Goal: Task Accomplishment & Management: Use online tool/utility

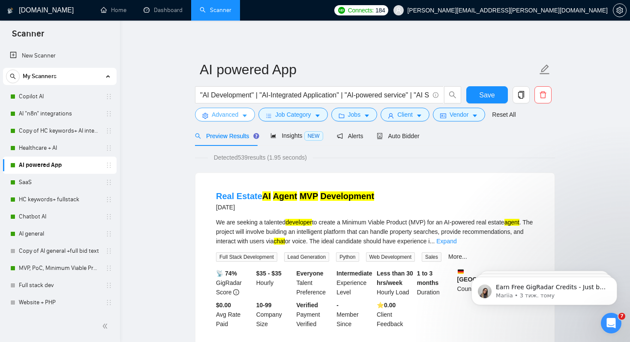
click at [220, 116] on span "Advanced" at bounding box center [225, 114] width 27 height 9
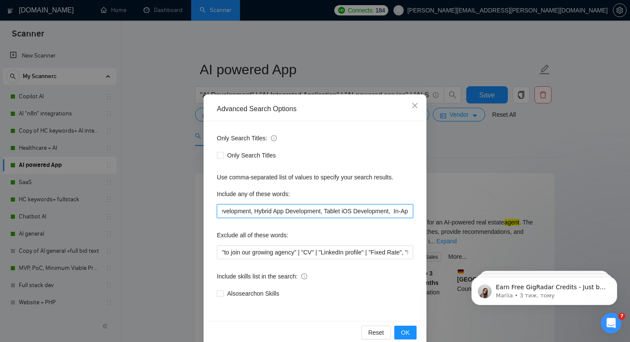
scroll to position [0, 1444]
drag, startPoint x: 222, startPoint y: 211, endPoint x: 463, endPoint y: 214, distance: 241.4
click at [464, 214] on div "Advanced Search Options Only Search Titles: Only Search Titles Use comma-separa…" at bounding box center [315, 171] width 630 height 342
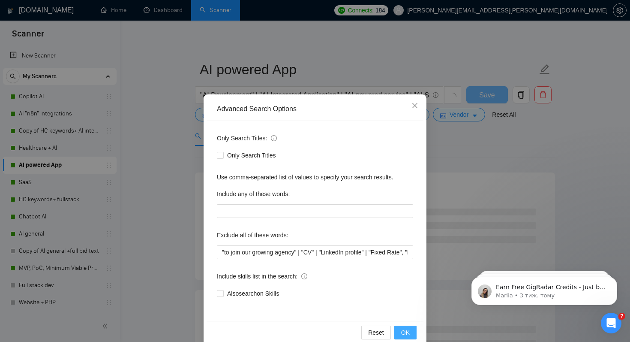
click at [404, 329] on span "OK" at bounding box center [405, 331] width 9 height 9
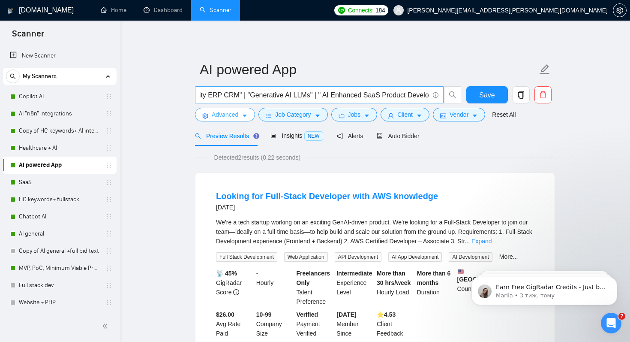
scroll to position [0, 417]
click at [429, 94] on input ""AI Development" | "AI-Integrated Application" | "AI-powered service" | "AI Sol…" at bounding box center [314, 95] width 229 height 11
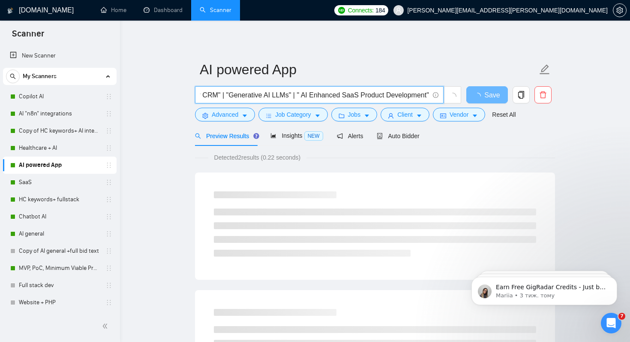
scroll to position [0, 419]
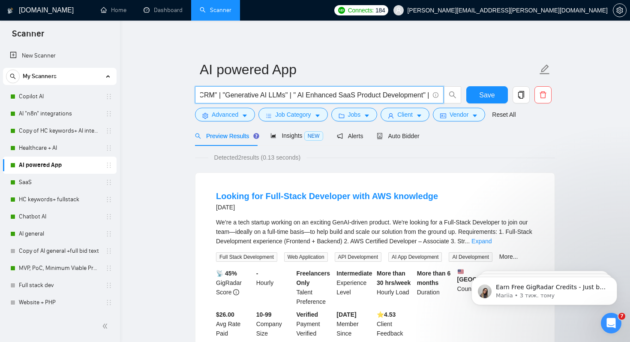
paste input "MVP, AI Agent Developer, ai integration, ai developers, ai developer, ai app de…"
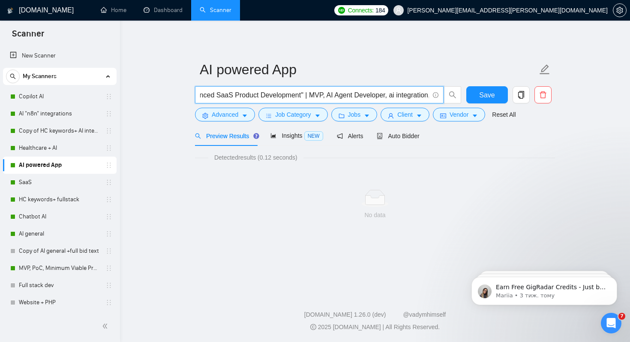
scroll to position [0, 534]
click at [318, 94] on input ""AI Development" | "AI-Integrated Application" | "AI-powered service" | "AI Sol…" at bounding box center [314, 95] width 229 height 11
click at [334, 96] on input ""AI Development" | "AI-Integrated Application" | "AI-powered service" | "AI Sol…" at bounding box center [314, 95] width 229 height 11
click at [341, 95] on input ""AI Development" | "AI-Integrated Application" | "AI-powered service" | "AI Sol…" at bounding box center [314, 95] width 229 height 11
click at [405, 96] on input ""AI Development" | "AI-Integrated Application" | "AI-powered service" | "AI Sol…" at bounding box center [314, 95] width 229 height 11
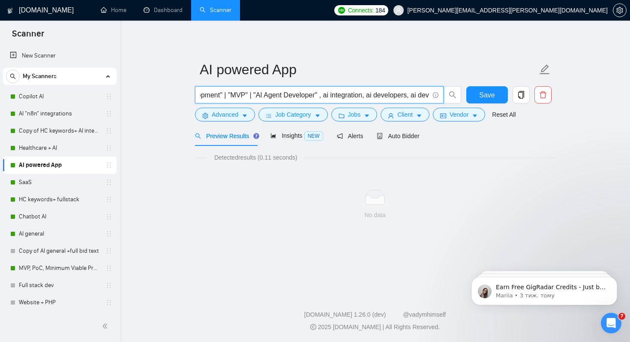
scroll to position [0, 623]
click at [326, 96] on input ""AI Development" | "AI-Integrated Application" | "AI-powered service" | "AI Sol…" at bounding box center [314, 95] width 229 height 11
click at [370, 95] on input ""AI Development" | "AI-Integrated Application" | "AI-powered service" | "AI Sol…" at bounding box center [314, 95] width 229 height 11
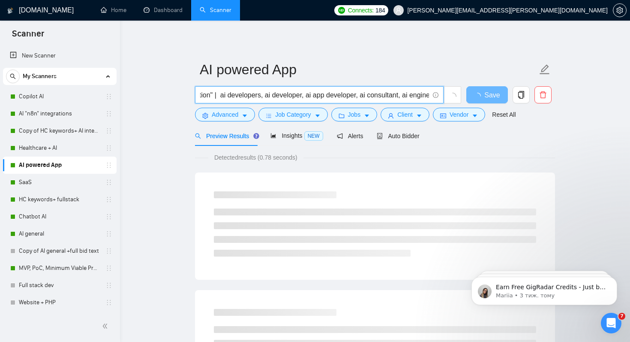
scroll to position [0, 769]
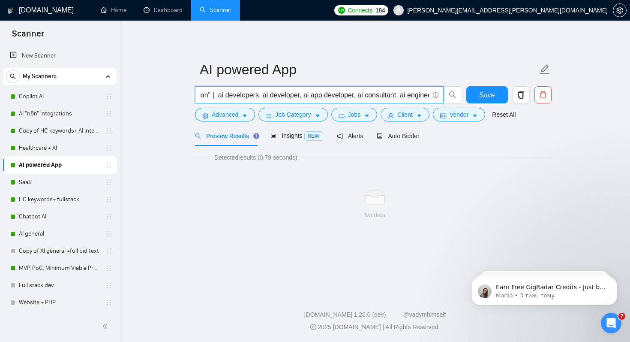
drag, startPoint x: 234, startPoint y: 96, endPoint x: 413, endPoint y: 93, distance: 179.6
click at [413, 93] on input ""AI Development" | "AI-Integrated Application" | "AI-powered service" | "AI Sol…" at bounding box center [314, 95] width 229 height 11
drag, startPoint x: 233, startPoint y: 96, endPoint x: 312, endPoint y: 98, distance: 78.9
click at [312, 98] on input ""AI Development" | "AI-Integrated Application" | "AI-powered service" | "AI Sol…" at bounding box center [314, 95] width 229 height 11
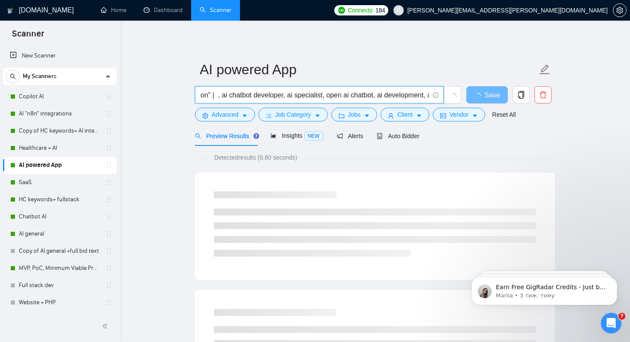
click at [237, 95] on input ""AI Development" | "AI-Integrated Application" | "AI-powered service" | "AI Sol…" at bounding box center [314, 95] width 229 height 11
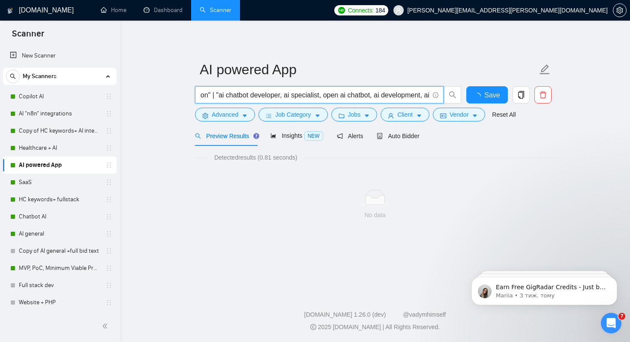
click at [298, 97] on input ""AI Development" | "AI-Integrated Application" | "AI-powered service" | "AI Sol…" at bounding box center [314, 95] width 229 height 11
click at [310, 94] on input ""AI Development" | "AI-Integrated Application" | "AI-powered service" | "AI Sol…" at bounding box center [314, 95] width 229 height 11
drag, startPoint x: 305, startPoint y: 97, endPoint x: 348, endPoint y: 95, distance: 43.3
click at [348, 95] on input ""AI Development" | "AI-Integrated Application" | "AI-powered service" | "AI Sol…" at bounding box center [314, 95] width 229 height 11
click at [304, 94] on input ""AI Development" | "AI-Integrated Application" | "AI-powered service" | "AI Sol…" at bounding box center [314, 95] width 229 height 11
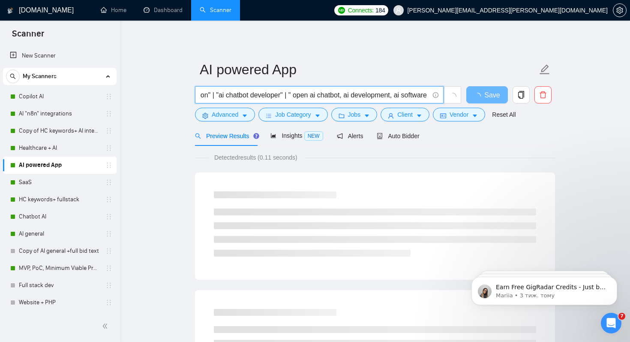
click at [312, 95] on input ""AI Development" | "AI-Integrated Application" | "AI-powered service" | "AI Sol…" at bounding box center [314, 95] width 229 height 11
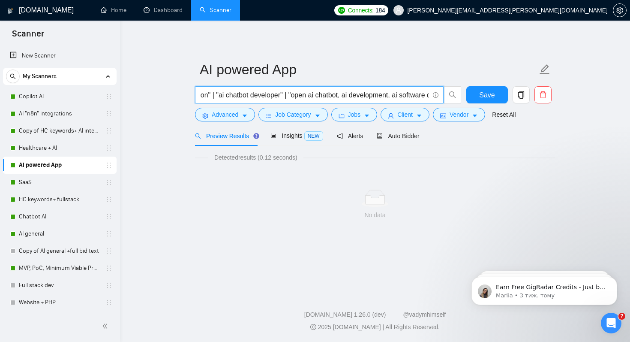
click at [358, 96] on input ""AI Development" | "AI-Integrated Application" | "AI-powered service" | "AI Sol…" at bounding box center [314, 95] width 229 height 11
drag, startPoint x: 277, startPoint y: 94, endPoint x: 308, endPoint y: 98, distance: 31.1
click at [308, 98] on input ""AI Development" | "AI-Integrated Application" | "AI-powered service" | "AI Sol…" at bounding box center [314, 95] width 229 height 11
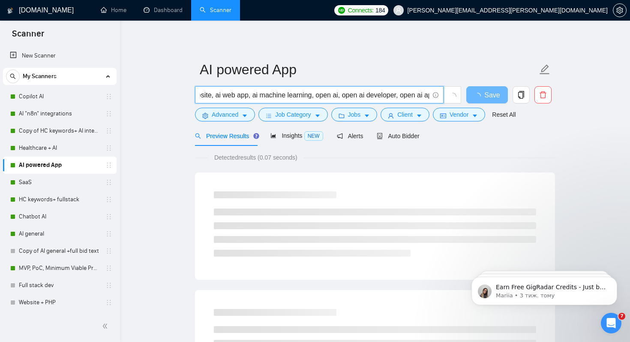
click at [234, 97] on input ""AI Development" | "AI-Integrated Application" | "AI-powered service" | "AI Sol…" at bounding box center [314, 95] width 229 height 11
click at [237, 96] on input ""AI Development" | "AI-Integrated Application" | "AI-powered service" | "AI Sol…" at bounding box center [314, 95] width 229 height 11
click at [278, 96] on input ""AI Development" | "AI-Integrated Application" | "AI-powered service" | "AI Sol…" at bounding box center [314, 95] width 229 height 11
click at [317, 96] on input ""AI Development" | "AI-Integrated Application" | "AI-powered service" | "AI Sol…" at bounding box center [314, 95] width 229 height 11
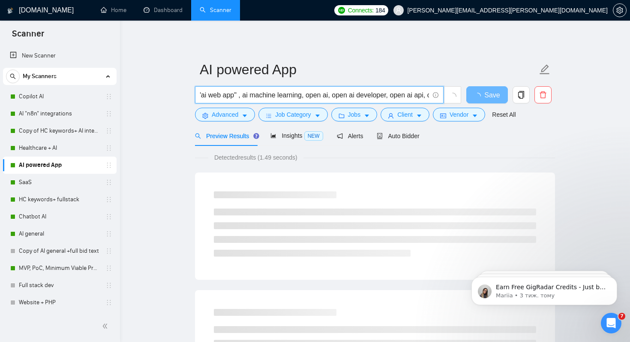
scroll to position [0, 961]
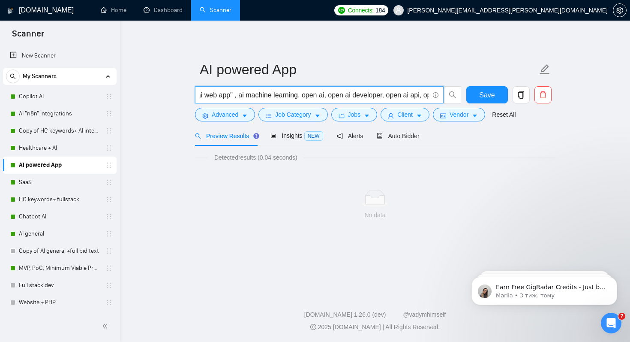
click at [263, 97] on input ""AI Development" | "AI-Integrated Application" | "AI-powered service" | "AI Sol…" at bounding box center [314, 95] width 229 height 11
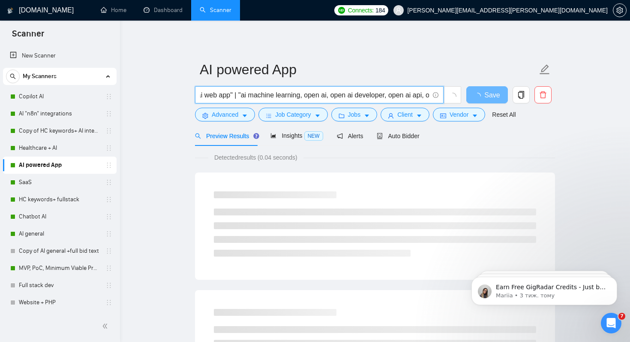
click at [324, 96] on input ""AI Development" | "AI-Integrated Application" | "AI-powered service" | "AI Sol…" at bounding box center [314, 95] width 229 height 11
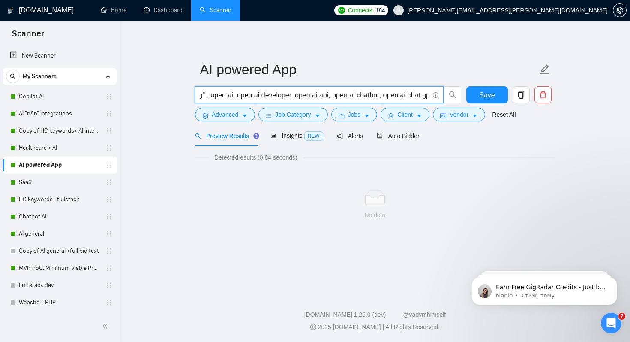
drag, startPoint x: 232, startPoint y: 97, endPoint x: 410, endPoint y: 95, distance: 177.9
click at [410, 95] on input ""AI Development" | "AI-Integrated Application" | "AI-powered service" | "AI Sol…" at bounding box center [314, 95] width 229 height 11
drag, startPoint x: 232, startPoint y: 96, endPoint x: 337, endPoint y: 97, distance: 104.2
click at [337, 97] on input ""AI Development" | "AI-Integrated Application" | "AI-powered service" | "AI Sol…" at bounding box center [314, 95] width 229 height 11
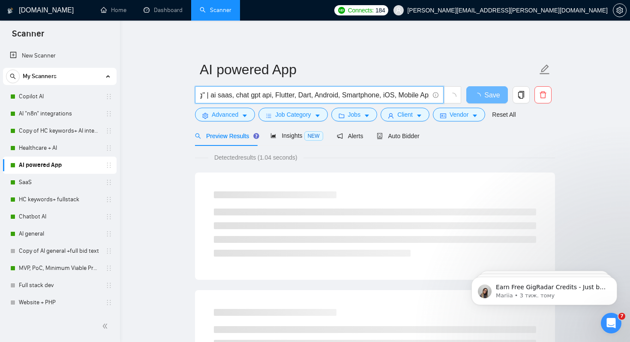
click at [236, 95] on input ""AI Development" | "AI-Integrated Application" | "AI-powered service" | "AI Sol…" at bounding box center [314, 95] width 229 height 11
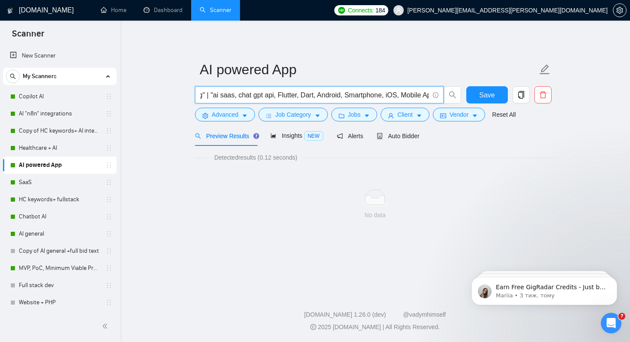
click at [258, 96] on input ""AI Development" | "AI-Integrated Application" | "AI-powered service" | "AI Sol…" at bounding box center [314, 95] width 229 height 11
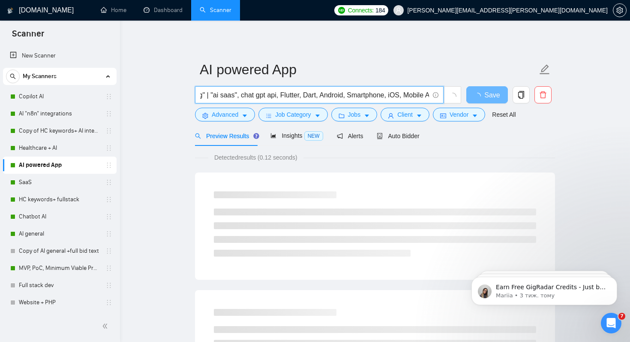
click at [265, 96] on input ""AI Development" | "AI-Integrated Application" | "AI-powered service" | "AI Sol…" at bounding box center [314, 95] width 229 height 11
click at [269, 95] on input ""AI Development" | "AI-Integrated Application" | "AI-powered service" | "AI Sol…" at bounding box center [314, 95] width 229 height 11
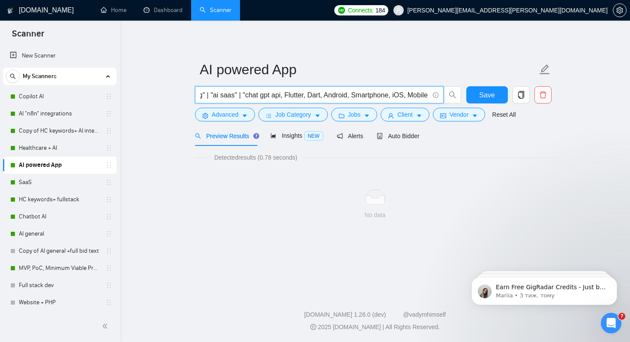
click at [309, 96] on input ""AI Development" | "AI-Integrated Application" | "AI-powered service" | "AI Sol…" at bounding box center [314, 95] width 229 height 11
click at [317, 96] on input ""AI Development" | "AI-Integrated Application" | "AI-powered service" | "AI Sol…" at bounding box center [314, 95] width 229 height 11
click at [340, 96] on input ""AI Development" | "AI-Integrated Application" | "AI-powered service" | "AI Sol…" at bounding box center [314, 95] width 229 height 11
click at [342, 96] on input ""AI Development" | "AI-Integrated Application" | "AI-powered service" | "AI Sol…" at bounding box center [314, 95] width 229 height 11
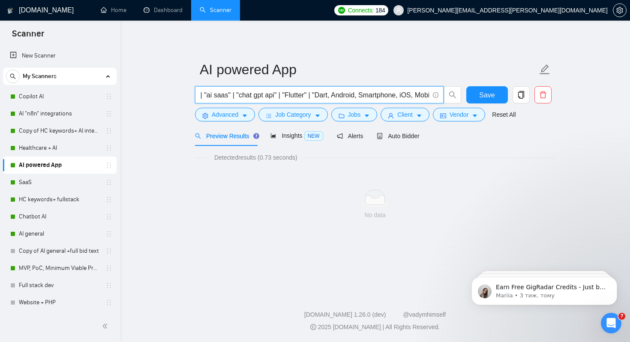
click at [359, 96] on input ""AI Development" | "AI-Integrated Application" | "AI-powered service" | "AI Sol…" at bounding box center [314, 95] width 229 height 11
click at [368, 96] on input ""AI Development" | "AI-Integrated Application" | "AI-powered service" | "AI Sol…" at bounding box center [314, 95] width 229 height 11
click at [394, 96] on input ""AI Development" | "AI-Integrated Application" | "AI-powered service" | "AI Sol…" at bounding box center [314, 95] width 229 height 11
click at [401, 96] on input ""AI Development" | "AI-Integrated Application" | "AI-powered service" | "AI Sol…" at bounding box center [314, 95] width 229 height 11
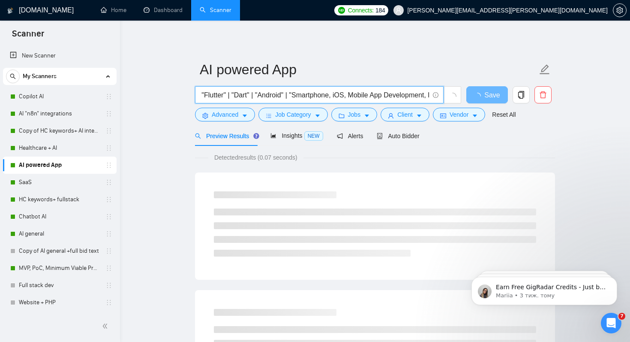
click at [364, 97] on input ""AI Development" | "AI-Integrated Application" | "AI-powered service" | "AI Sol…" at bounding box center [314, 95] width 229 height 11
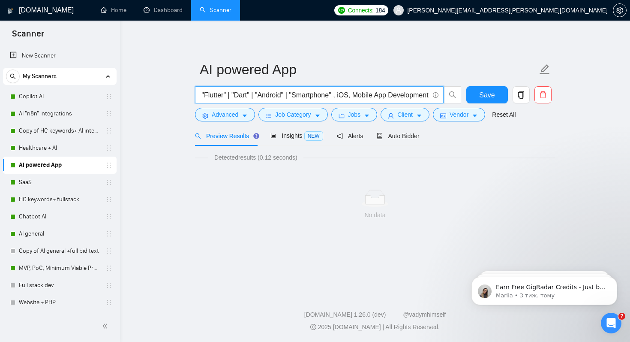
click at [372, 96] on input ""AI Development" | "AI-Integrated Application" | "AI-powered service" | "AI Sol…" at bounding box center [314, 95] width 229 height 11
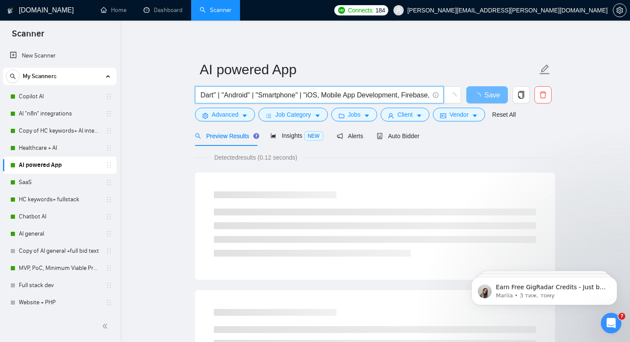
click at [352, 96] on input ""AI Development" | "AI-Integrated Application" | "AI-powered service" | "AI Sol…" at bounding box center [314, 95] width 229 height 11
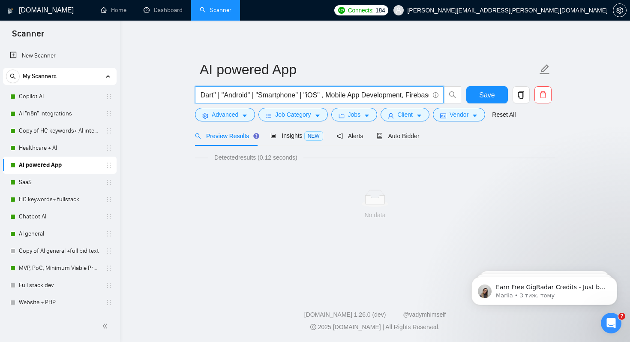
click at [361, 96] on input ""AI Development" | "AI-Integrated Application" | "AI-powered service" | "AI Sol…" at bounding box center [314, 95] width 229 height 11
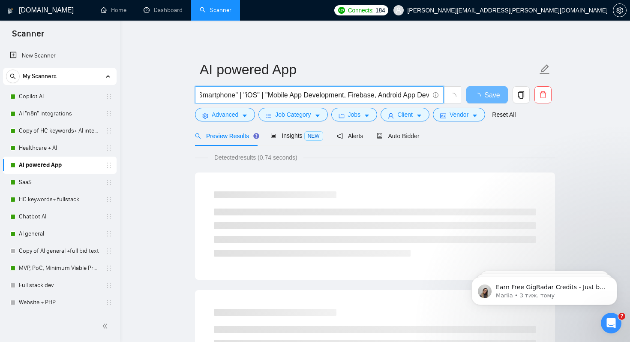
click at [382, 96] on input ""AI Development" | "AI-Integrated Application" | "AI-powered service" | "AI Sol…" at bounding box center [314, 95] width 229 height 11
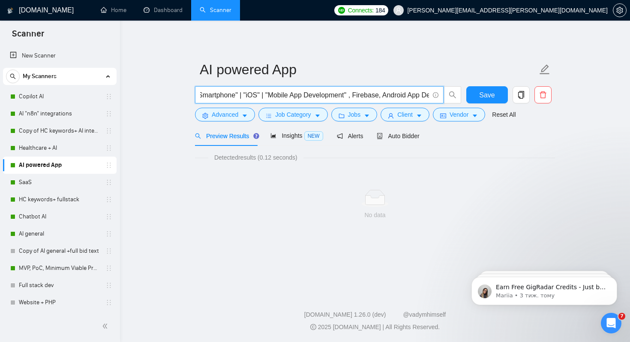
click at [390, 95] on input ""AI Development" | "AI-Integrated Application" | "AI-powered service" | "AI Sol…" at bounding box center [314, 95] width 229 height 11
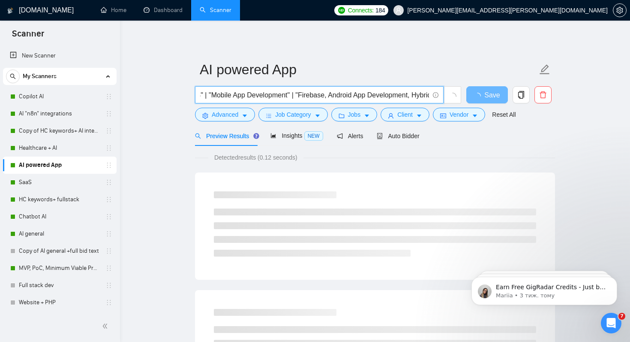
click at [363, 97] on input ""AI Development" | "AI-Integrated Application" | "AI-powered service" | "AI Sol…" at bounding box center [314, 95] width 229 height 11
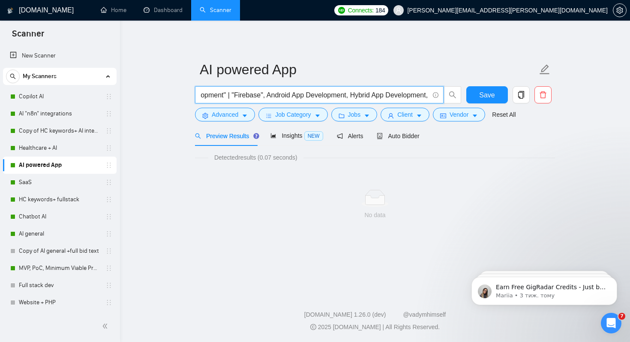
scroll to position [0, 1361]
click at [303, 96] on input ""AI Development" | "AI-Integrated Application" | "AI-powered service" | "AI Sol…" at bounding box center [314, 95] width 229 height 11
click at [390, 96] on input ""AI Development" | "AI-Integrated Application" | "AI-powered service" | "AI Sol…" at bounding box center [314, 95] width 229 height 11
click at [398, 96] on input ""AI Development" | "AI-Integrated Application" | "AI-powered service" | "AI Sol…" at bounding box center [314, 95] width 229 height 11
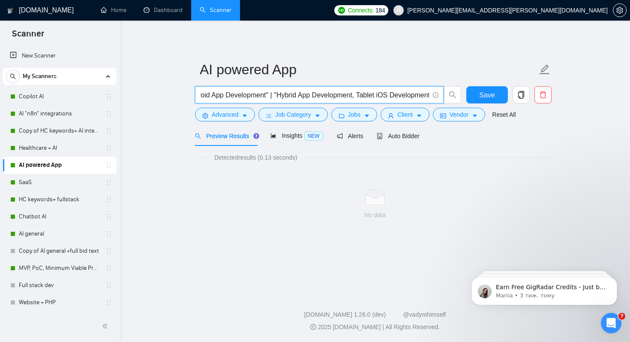
click at [397, 97] on input ""AI Development" | "AI-Integrated Application" | "AI-powered service" | "AI Sol…" at bounding box center [314, 95] width 229 height 11
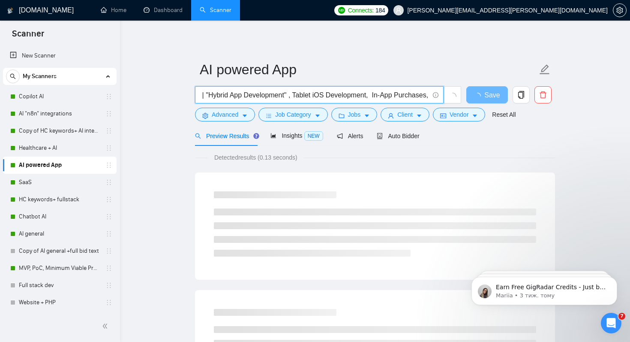
click at [337, 95] on input ""AI Development" | "AI-Integrated Application" | "AI-powered service" | "AI Sol…" at bounding box center [314, 95] width 229 height 11
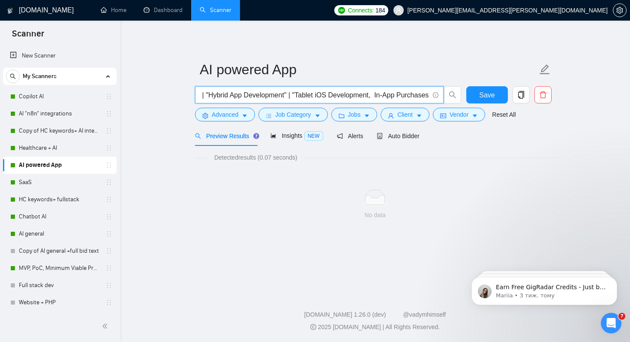
click at [415, 96] on input ""AI Development" | "AI-Integrated Application" | "AI-powered service" | "AI Sol…" at bounding box center [314, 95] width 229 height 11
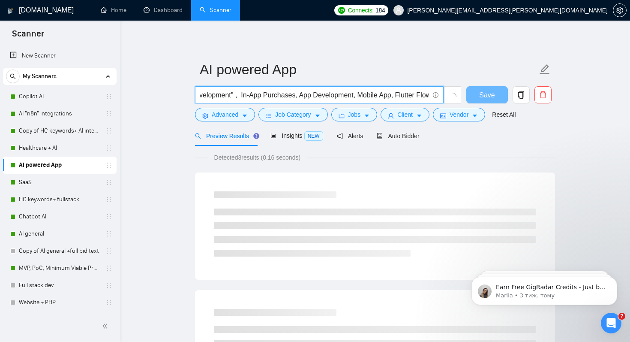
scroll to position [0, 1667]
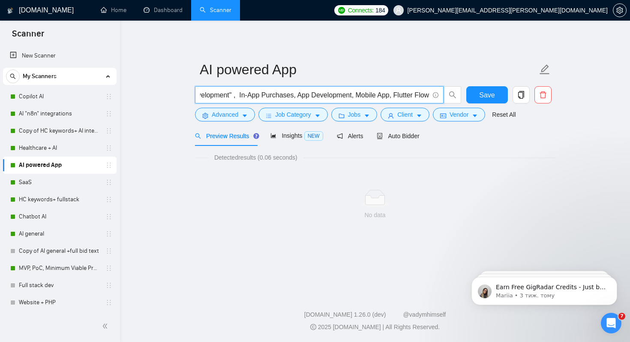
click at [269, 97] on input ""AI Development" | "AI-Integrated Application" | "AI-powered service" | "AI Sol…" at bounding box center [314, 95] width 229 height 11
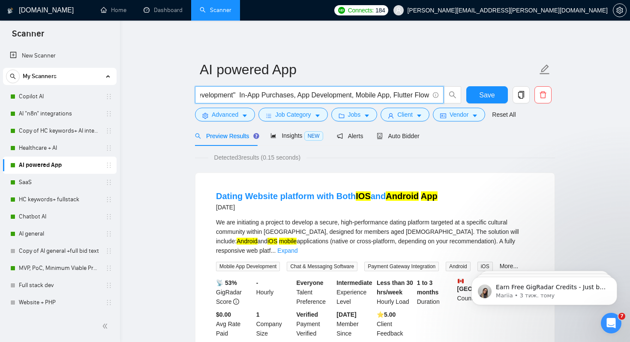
drag, startPoint x: 268, startPoint y: 95, endPoint x: 387, endPoint y: 96, distance: 118.3
click at [387, 96] on input ""AI Development" | "AI-Integrated Application" | "AI-powered service" | "AI Sol…" at bounding box center [314, 95] width 229 height 11
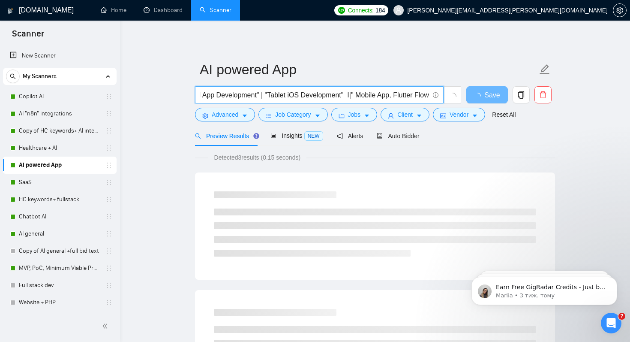
click at [353, 95] on input ""AI Development" | "AI-Integrated Application" | "AI-powered service" | "AI Sol…" at bounding box center [314, 95] width 229 height 11
click at [361, 95] on input ""AI Development" | "AI-Integrated Application" | "AI-powered service" | "AI Sol…" at bounding box center [314, 95] width 229 height 11
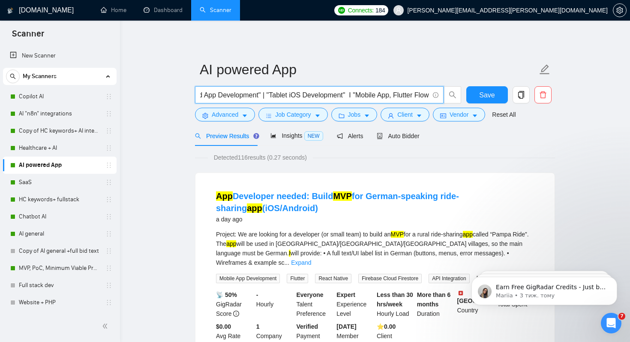
click at [392, 96] on input ""AI Development" | "AI-Integrated Application" | "AI-powered service" | "AI Sol…" at bounding box center [314, 95] width 229 height 11
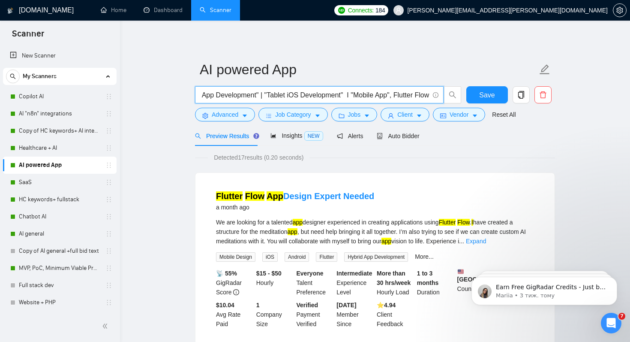
scroll to position [0, 1589]
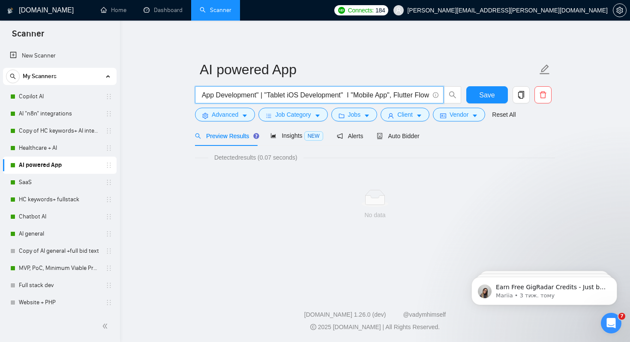
drag, startPoint x: 389, startPoint y: 96, endPoint x: 430, endPoint y: 96, distance: 41.6
click at [430, 96] on span ""AI Development" | "AI-Integrated Application" | "AI-powered service" | "AI Sol…" at bounding box center [319, 94] width 249 height 17
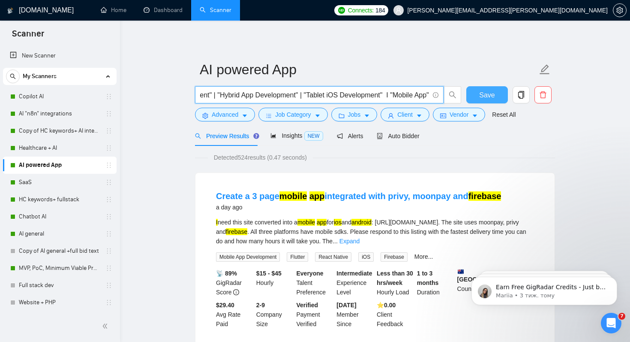
type input ""AI Development" | "AI-Integrated Application" | "AI-powered service" | "AI Sol…"
click at [484, 93] on span "Save" at bounding box center [486, 95] width 15 height 11
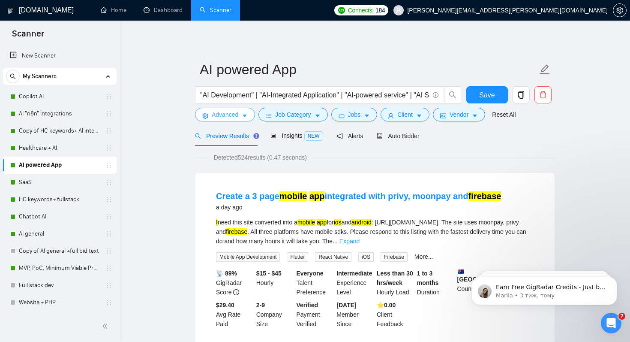
click at [230, 115] on span "Advanced" at bounding box center [225, 114] width 27 height 9
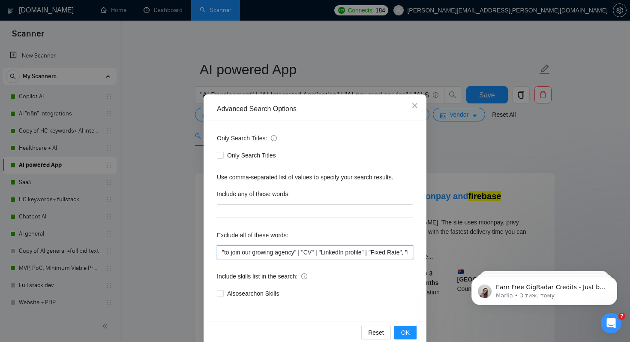
click at [304, 254] on input ""to join our growing agency" | "CV" | "LinkedIn profile" | "Fixed Rate", "No ag…" at bounding box center [315, 252] width 196 height 14
click at [323, 252] on input ""to join our growing agency" , "CV" | "LinkedIn profile" | "Fixed Rate", "No ag…" at bounding box center [315, 252] width 196 height 14
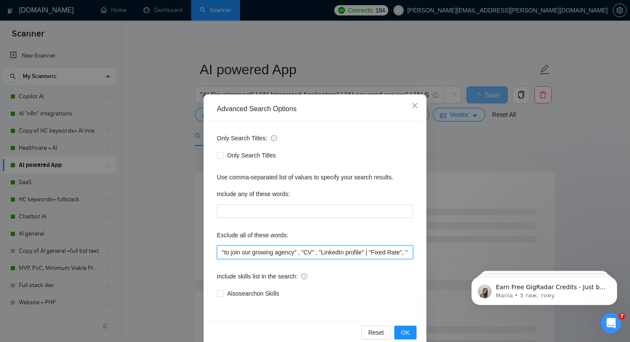
scroll to position [0, 22]
click at [354, 254] on input ""to join our growing agency" , "CV" , "LinkedIn profile" | "Fixed Rate", "No ag…" at bounding box center [315, 252] width 196 height 14
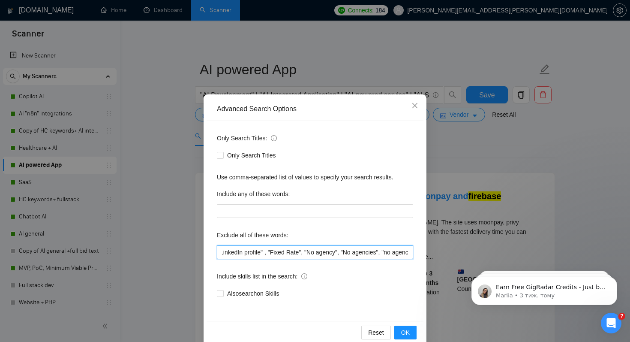
scroll to position [0, 102]
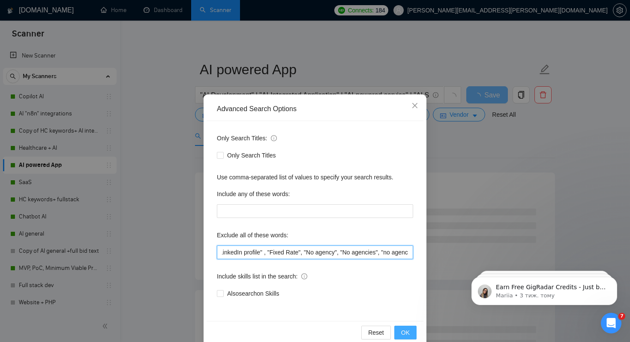
type input ""to join our growing agency" , "CV" , "LinkedIn profile" , "Fixed Rate", "No ag…"
click at [401, 333] on button "OK" at bounding box center [405, 332] width 22 height 14
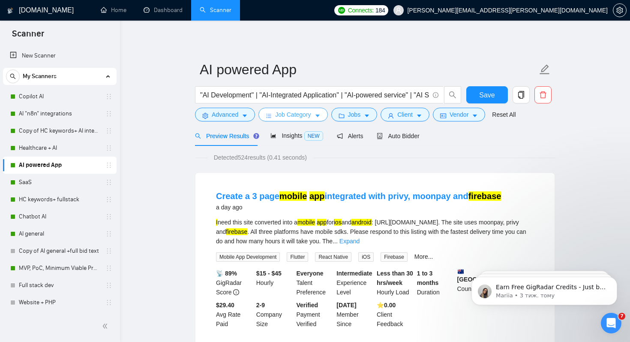
click at [284, 112] on span "Job Category" at bounding box center [293, 114] width 36 height 9
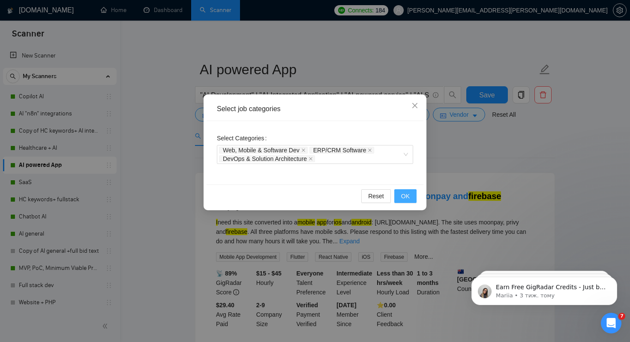
click at [405, 192] on span "OK" at bounding box center [405, 195] width 9 height 9
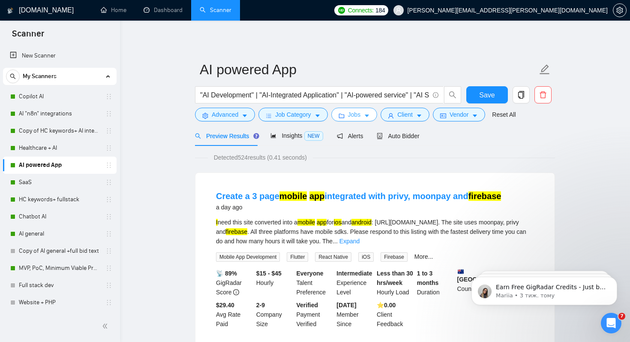
click at [353, 114] on span "Jobs" at bounding box center [354, 114] width 13 height 9
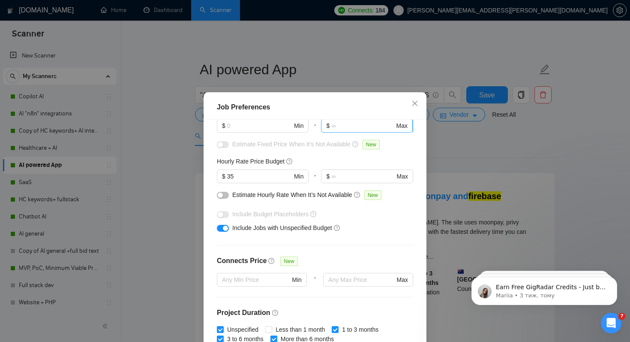
scroll to position [75, 0]
drag, startPoint x: 235, startPoint y: 174, endPoint x: 225, endPoint y: 174, distance: 9.9
click at [225, 174] on span "$ 35 Min" at bounding box center [262, 176] width 91 height 14
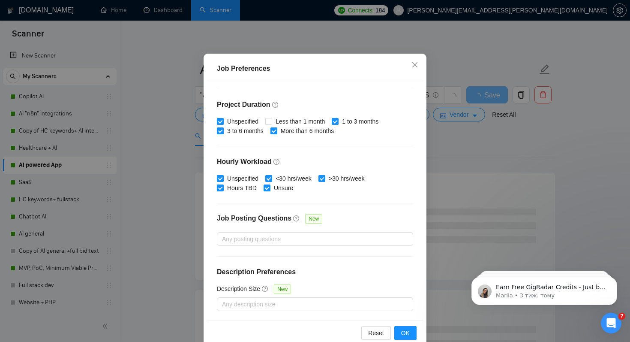
scroll to position [55, 0]
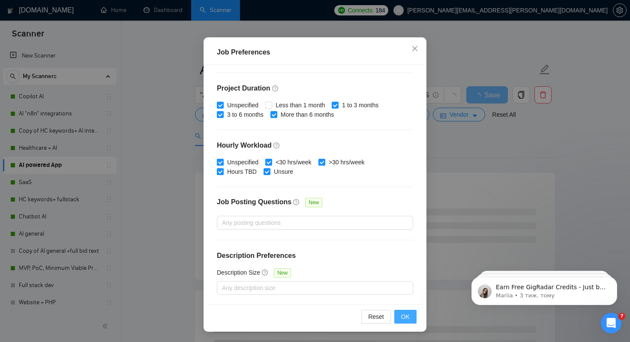
type input "25"
click at [408, 312] on span "OK" at bounding box center [405, 316] width 9 height 9
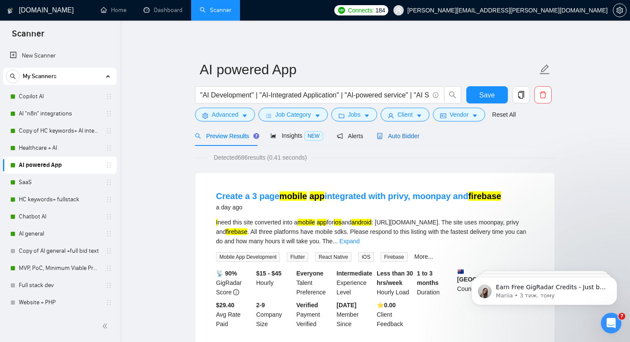
click at [406, 138] on span "Auto Bidder" at bounding box center [398, 135] width 42 height 7
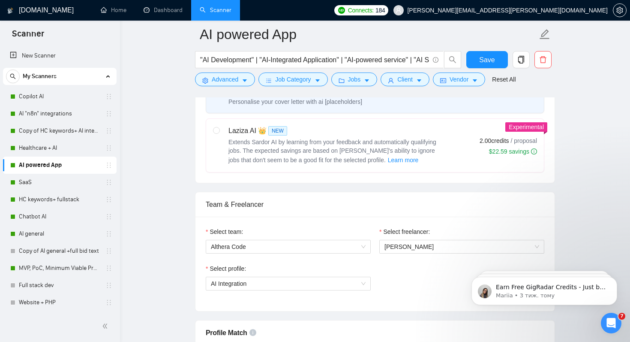
scroll to position [343, 0]
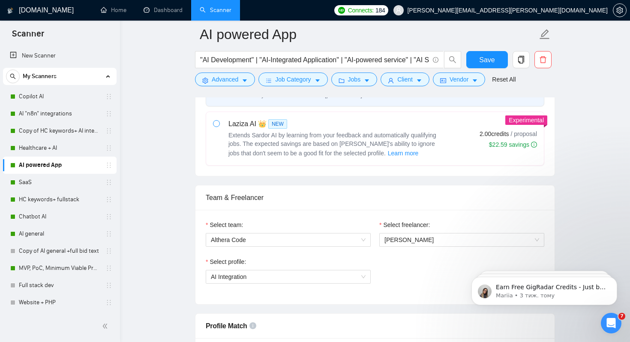
click at [219, 122] on span at bounding box center [216, 123] width 7 height 7
click at [219, 122] on input "radio" at bounding box center [216, 123] width 6 height 6
radio input "true"
radio input "false"
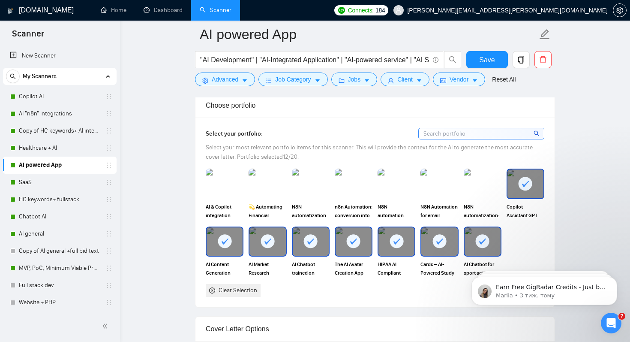
scroll to position [748, 0]
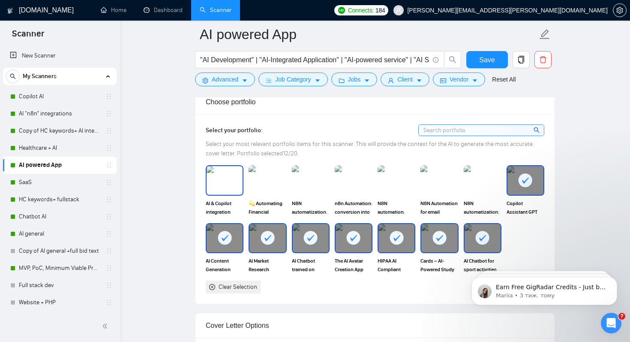
click at [230, 185] on img at bounding box center [225, 180] width 36 height 28
click at [268, 185] on img at bounding box center [267, 180] width 36 height 28
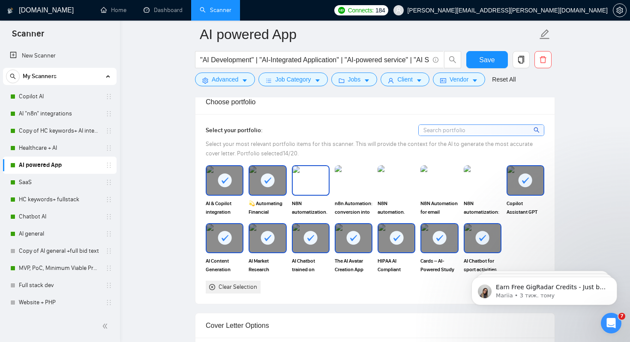
click at [312, 185] on img at bounding box center [311, 180] width 36 height 28
click at [446, 178] on img at bounding box center [439, 180] width 36 height 28
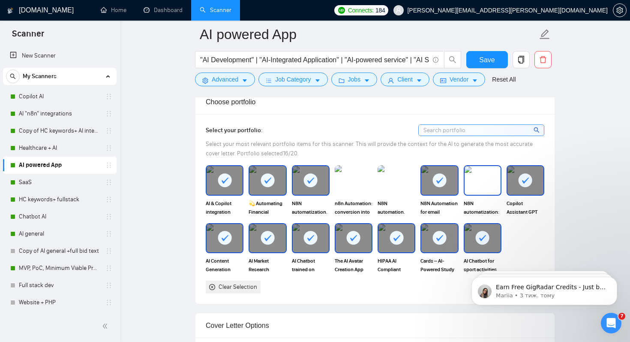
click at [489, 179] on img at bounding box center [483, 180] width 36 height 28
click at [391, 183] on img at bounding box center [397, 180] width 36 height 28
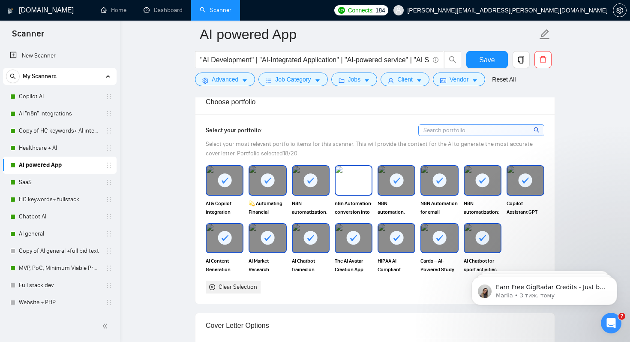
click at [353, 176] on img at bounding box center [354, 180] width 36 height 28
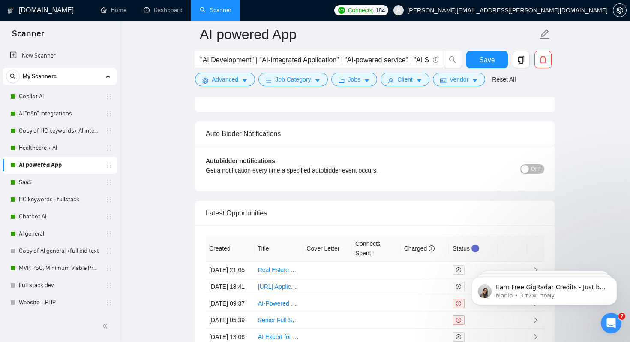
scroll to position [2097, 0]
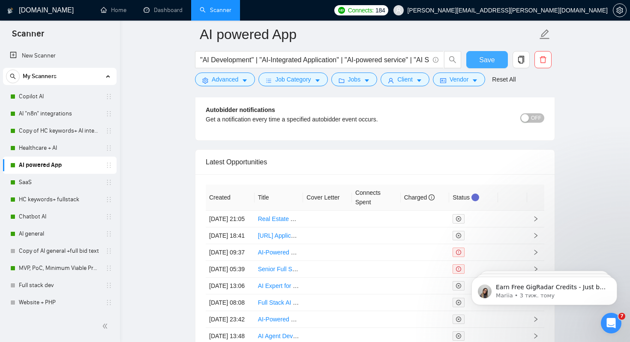
click at [485, 58] on span "Save" at bounding box center [486, 59] width 15 height 11
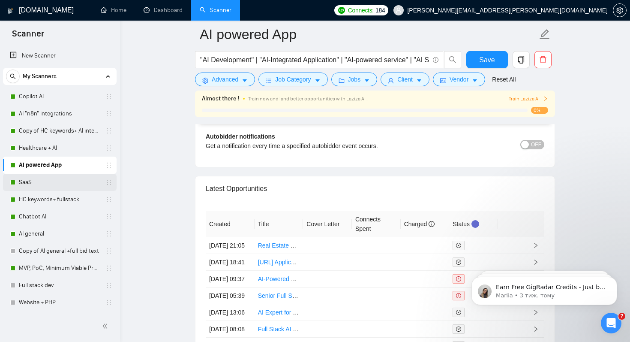
click at [48, 182] on link "SaaS" at bounding box center [59, 182] width 81 height 17
